Goal: Obtain resource: Download file/media

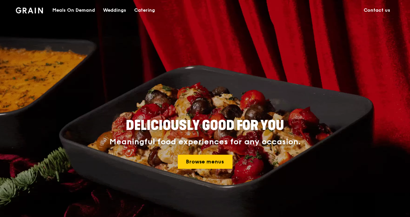
click at [145, 8] on div "Catering" at bounding box center [144, 10] width 21 height 20
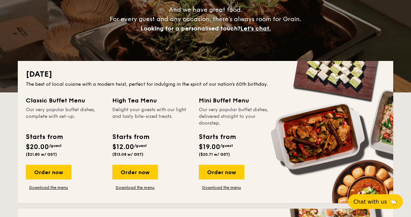
scroll to position [114, 0]
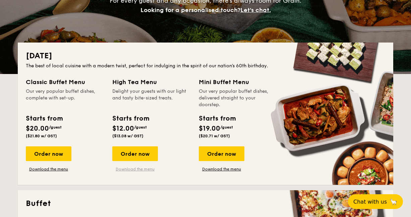
click at [136, 169] on link "Download the menu" at bounding box center [135, 169] width 46 height 5
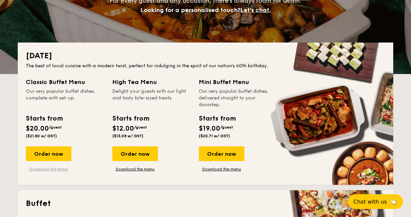
click at [62, 169] on link "Download the menu" at bounding box center [49, 169] width 46 height 5
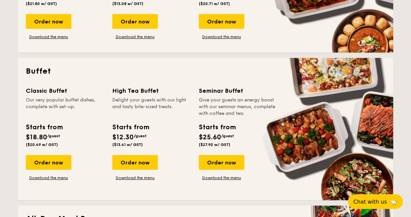
scroll to position [259, 0]
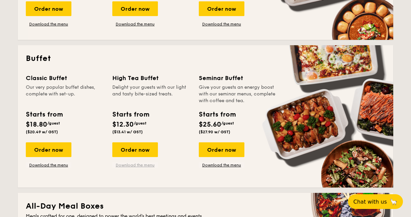
click at [152, 165] on link "Download the menu" at bounding box center [135, 165] width 46 height 5
click at [54, 163] on link "Download the menu" at bounding box center [49, 165] width 46 height 5
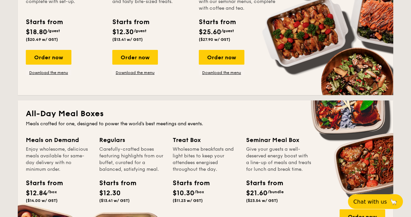
scroll to position [408, 0]
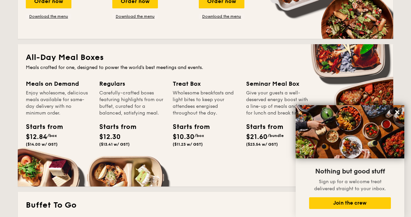
drag, startPoint x: 26, startPoint y: 83, endPoint x: 79, endPoint y: 84, distance: 53.0
click at [79, 84] on div "Meals on Demand" at bounding box center [58, 83] width 65 height 9
click at [86, 103] on div "Enjoy wholesome, delicious meals available for same-day delivery with no minimu…" at bounding box center [58, 103] width 65 height 27
click at [396, 113] on icon at bounding box center [397, 112] width 4 height 4
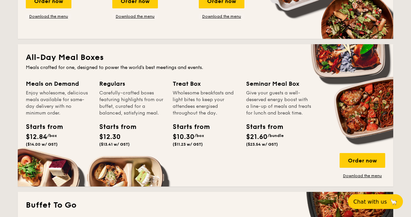
click at [163, 51] on div "All-Day Meal Boxes Meals crafted for one, designed to power the world's best me…" at bounding box center [206, 115] width 376 height 143
